Goal: Task Accomplishment & Management: Complete application form

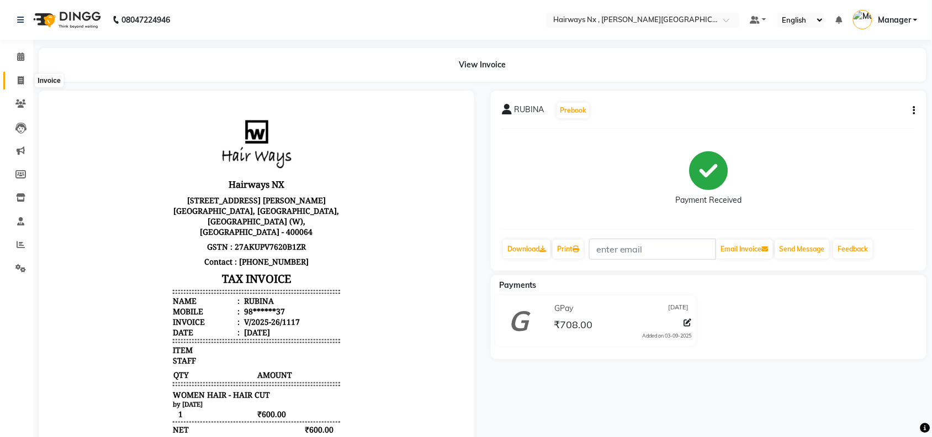
click at [20, 83] on icon at bounding box center [21, 80] width 6 height 8
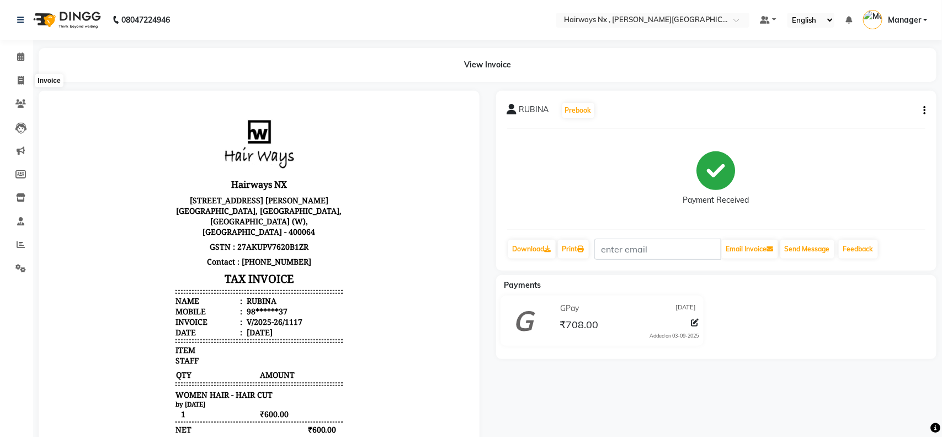
select select "service"
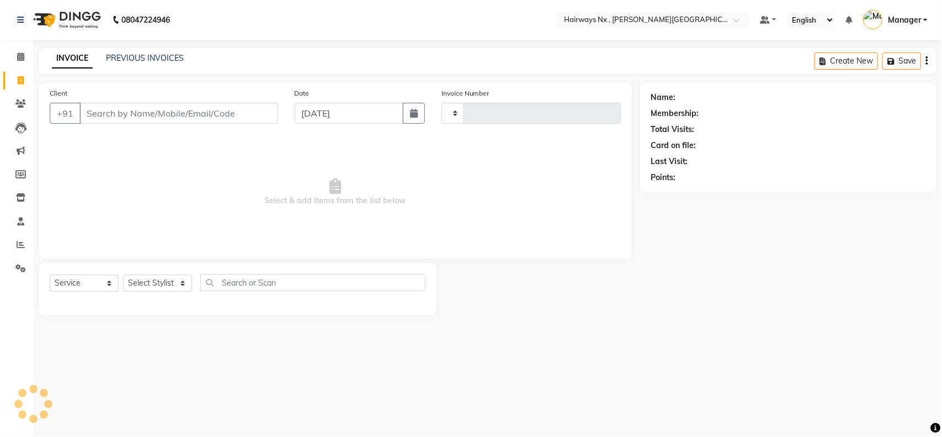
type input "1118"
select select "778"
click at [94, 107] on input "Client" at bounding box center [178, 113] width 199 height 21
click at [108, 118] on input "Client" at bounding box center [178, 113] width 199 height 21
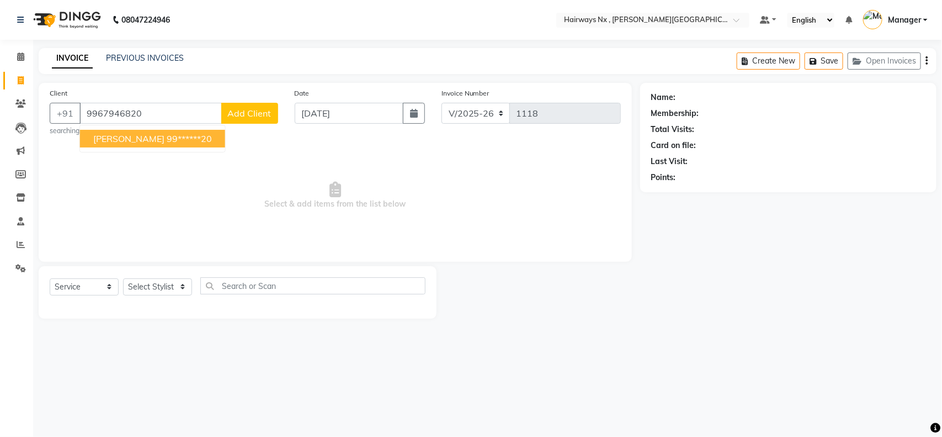
type input "9967946820"
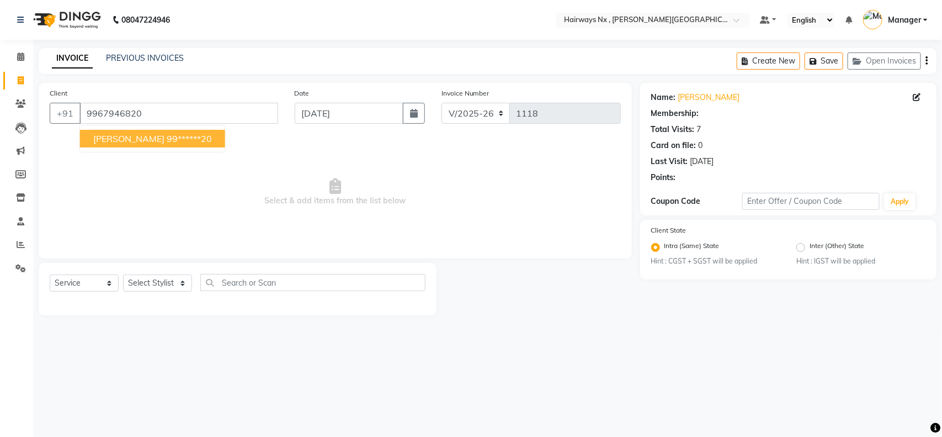
select select "1: Object"
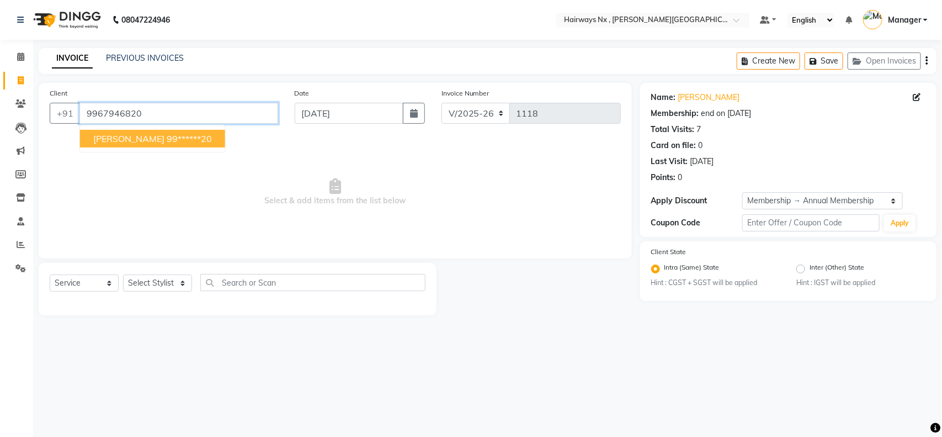
click at [148, 109] on input "9967946820" at bounding box center [178, 113] width 199 height 21
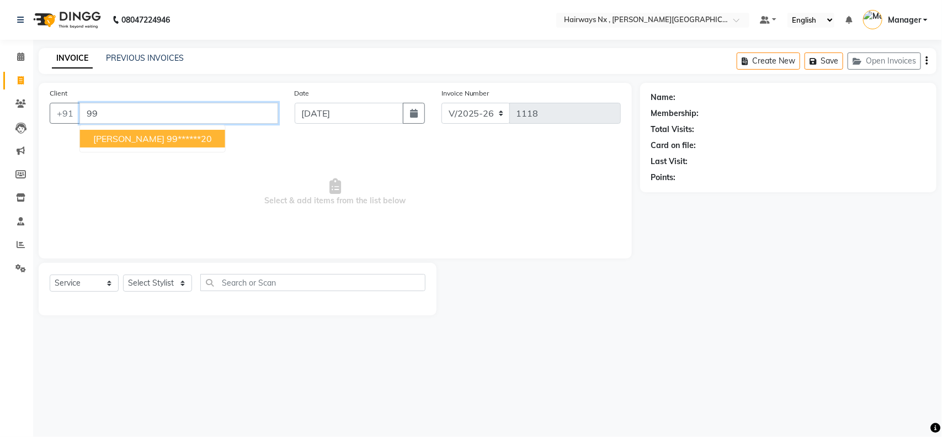
type input "9"
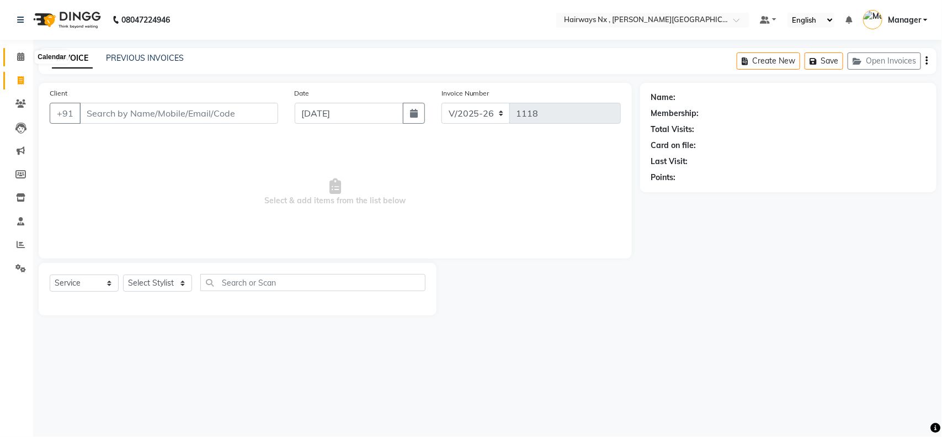
click at [20, 52] on icon at bounding box center [20, 56] width 7 height 8
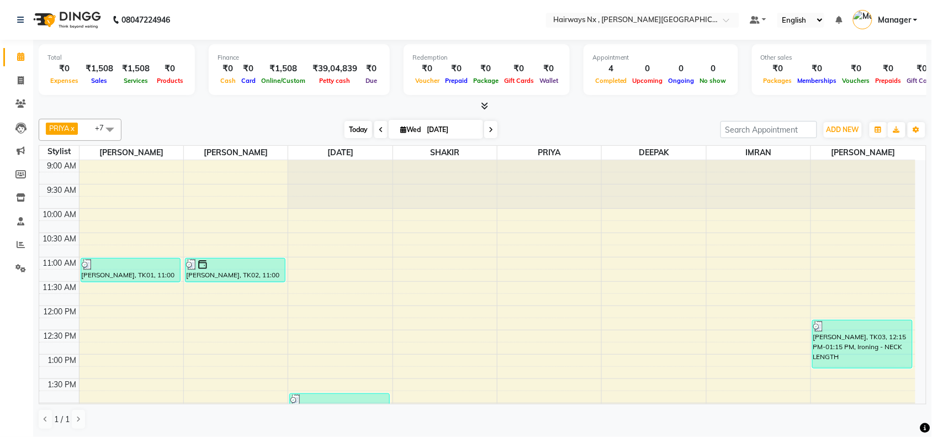
click at [344, 130] on span "Today" at bounding box center [358, 129] width 28 height 17
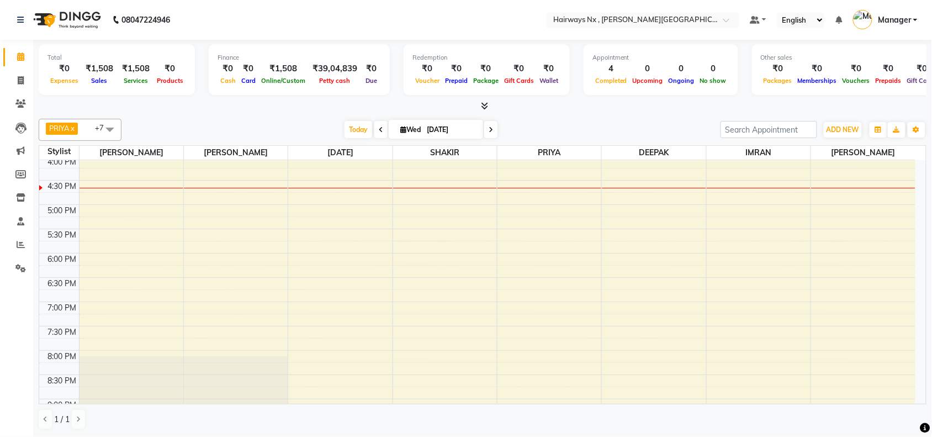
scroll to position [206, 0]
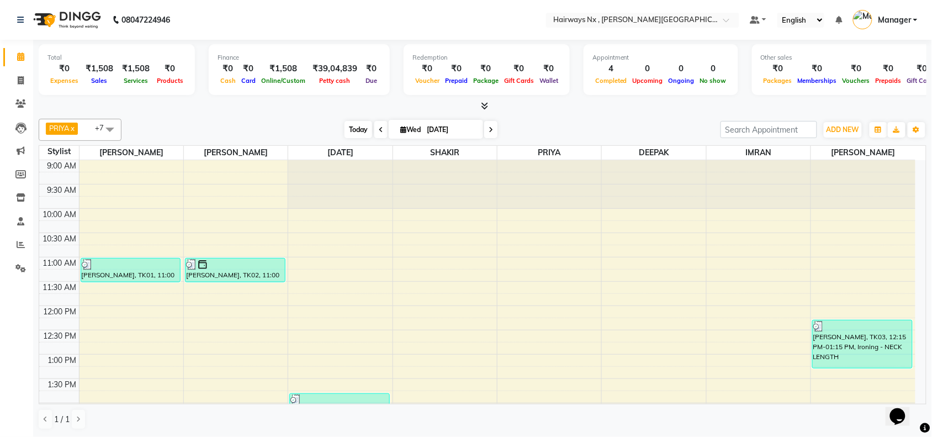
click at [349, 125] on span "Today" at bounding box center [358, 129] width 28 height 17
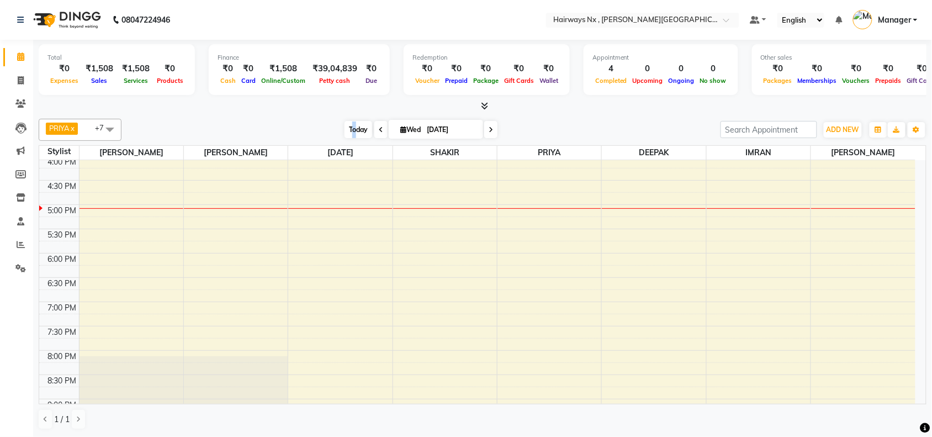
click at [349, 131] on span "Today" at bounding box center [358, 129] width 28 height 17
click at [279, 126] on div "[DATE] [DATE]" at bounding box center [421, 129] width 588 height 17
